Goal: Task Accomplishment & Management: Manage account settings

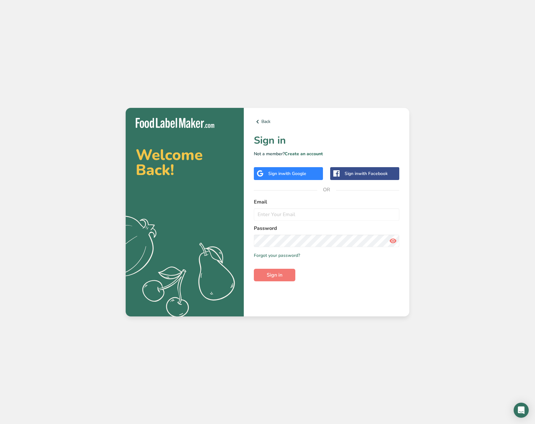
click at [292, 171] on span "with Google" at bounding box center [294, 174] width 24 height 6
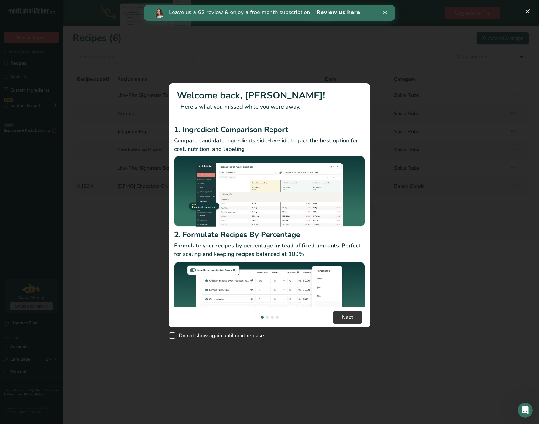
click at [244, 336] on span "Do not show again until next release" at bounding box center [219, 336] width 89 height 6
click at [173, 336] on input "Do not show again until next release" at bounding box center [171, 336] width 4 height 4
checkbox input "true"
click at [346, 313] on button "Next" at bounding box center [348, 317] width 30 height 13
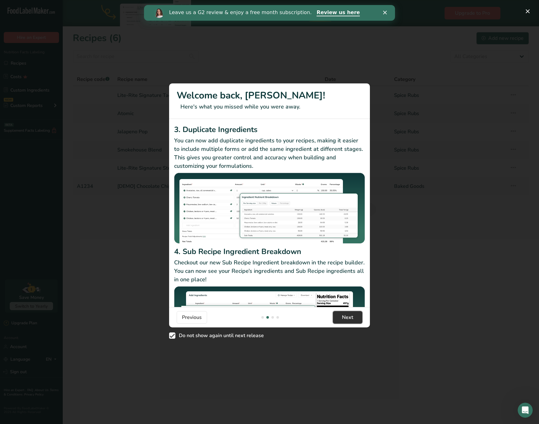
click at [353, 318] on span "Next" at bounding box center [347, 318] width 11 height 8
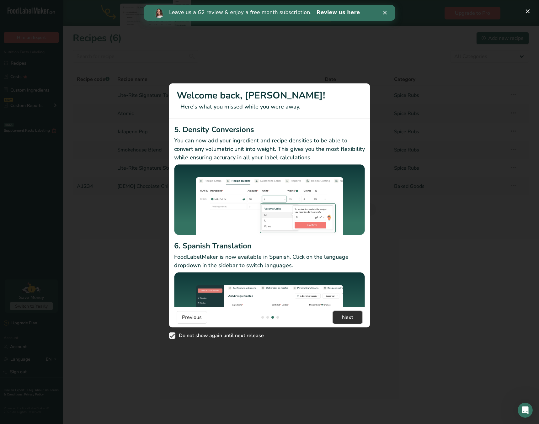
click at [353, 318] on span "Next" at bounding box center [347, 318] width 11 height 8
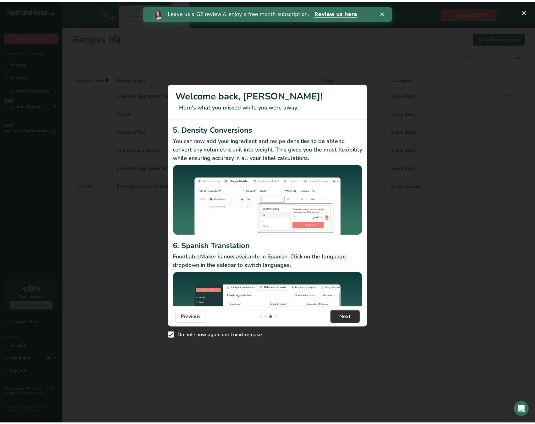
scroll to position [0, 603]
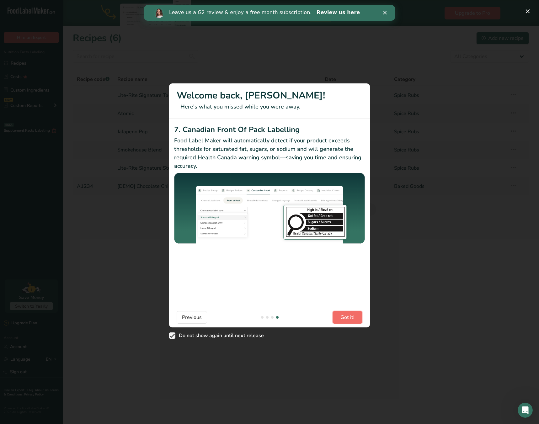
click at [352, 318] on span "Got it!" at bounding box center [348, 318] width 14 height 8
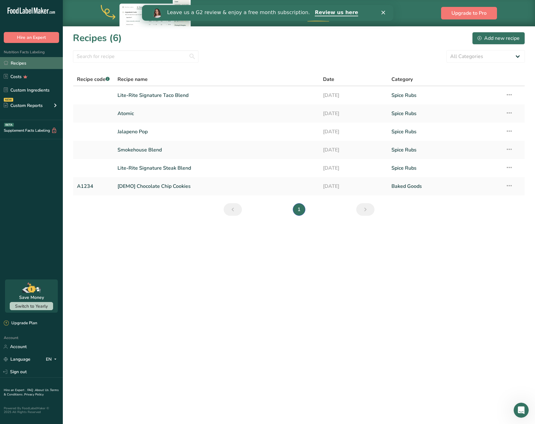
click at [23, 61] on link "Recipes" at bounding box center [31, 63] width 63 height 12
click at [512, 187] on icon at bounding box center [509, 185] width 8 height 11
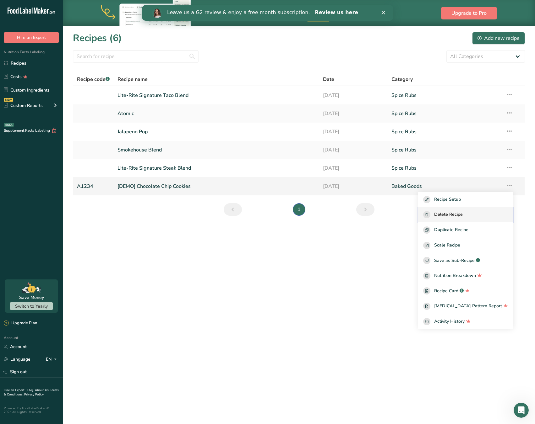
click at [462, 215] on span "Delete Recipe" at bounding box center [448, 214] width 29 height 7
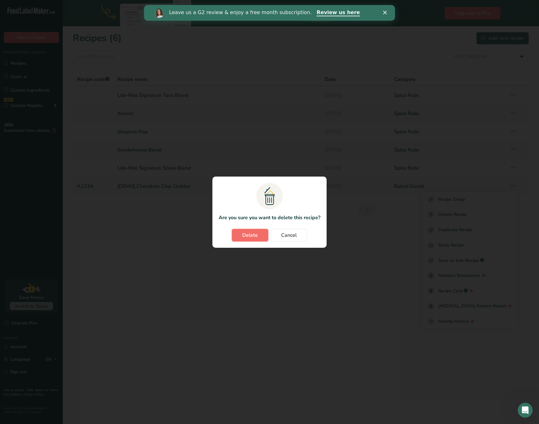
click at [245, 235] on span "Delete" at bounding box center [250, 236] width 16 height 8
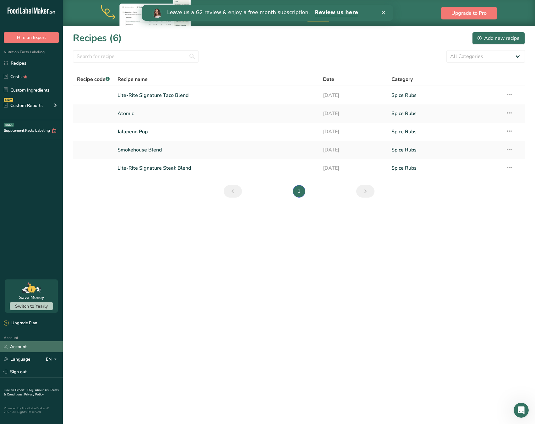
click at [22, 346] on link "Account" at bounding box center [31, 346] width 63 height 11
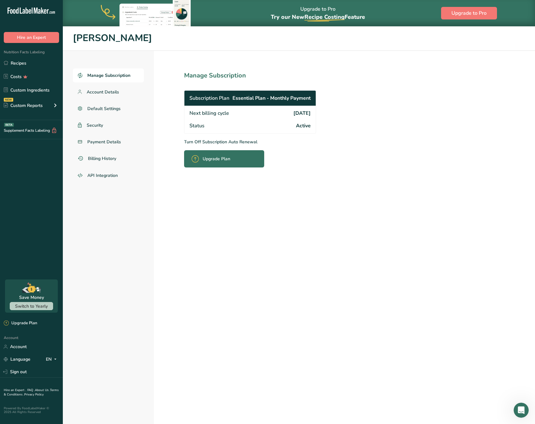
click at [215, 143] on p "Turn Off Subscription Auto Renewal" at bounding box center [263, 142] width 159 height 7
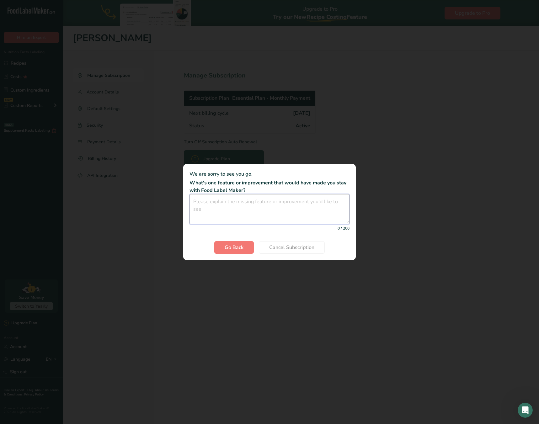
drag, startPoint x: 230, startPoint y: 216, endPoint x: 249, endPoint y: 212, distance: 19.9
click at [239, 214] on textarea "Cancel subscription modal" at bounding box center [270, 209] width 160 height 30
click at [257, 205] on textarea "Cancel subscription modal" at bounding box center [270, 209] width 160 height 30
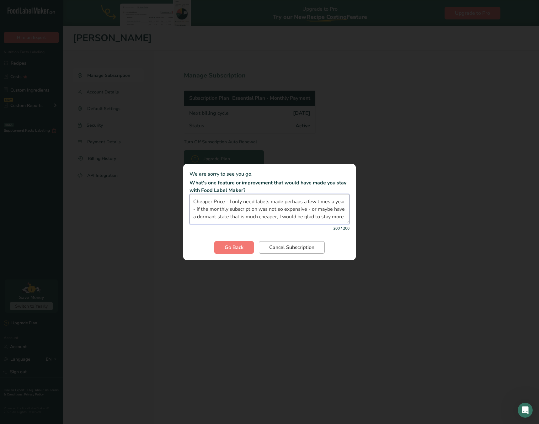
type textarea "Cheaper Price - I only need labels made perhaps a few times a year - if the mon…"
click at [279, 250] on span "Cancel Subscription" at bounding box center [291, 248] width 45 height 8
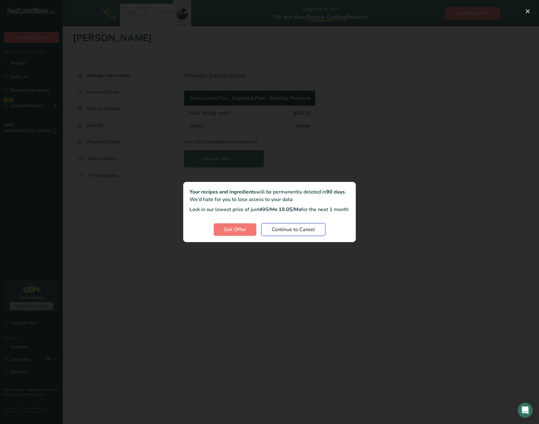
click at [298, 234] on span "Continue to Cancel" at bounding box center [293, 230] width 43 height 8
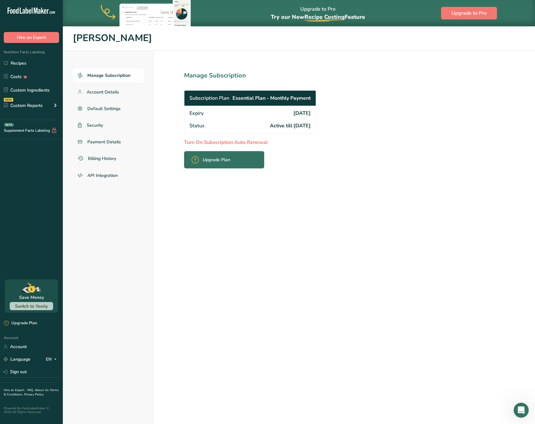
drag, startPoint x: 397, startPoint y: 147, endPoint x: 394, endPoint y: 115, distance: 32.5
click at [397, 147] on div "Manage Subscription Account Details Default Settings Security Payment Details B…" at bounding box center [299, 251] width 472 height 400
click at [362, 167] on section "Manage Subscription Subscription Plan Essential Plan - Monthly Payment Expiry […" at bounding box center [264, 251] width 220 height 400
